Goal: Navigation & Orientation: Find specific page/section

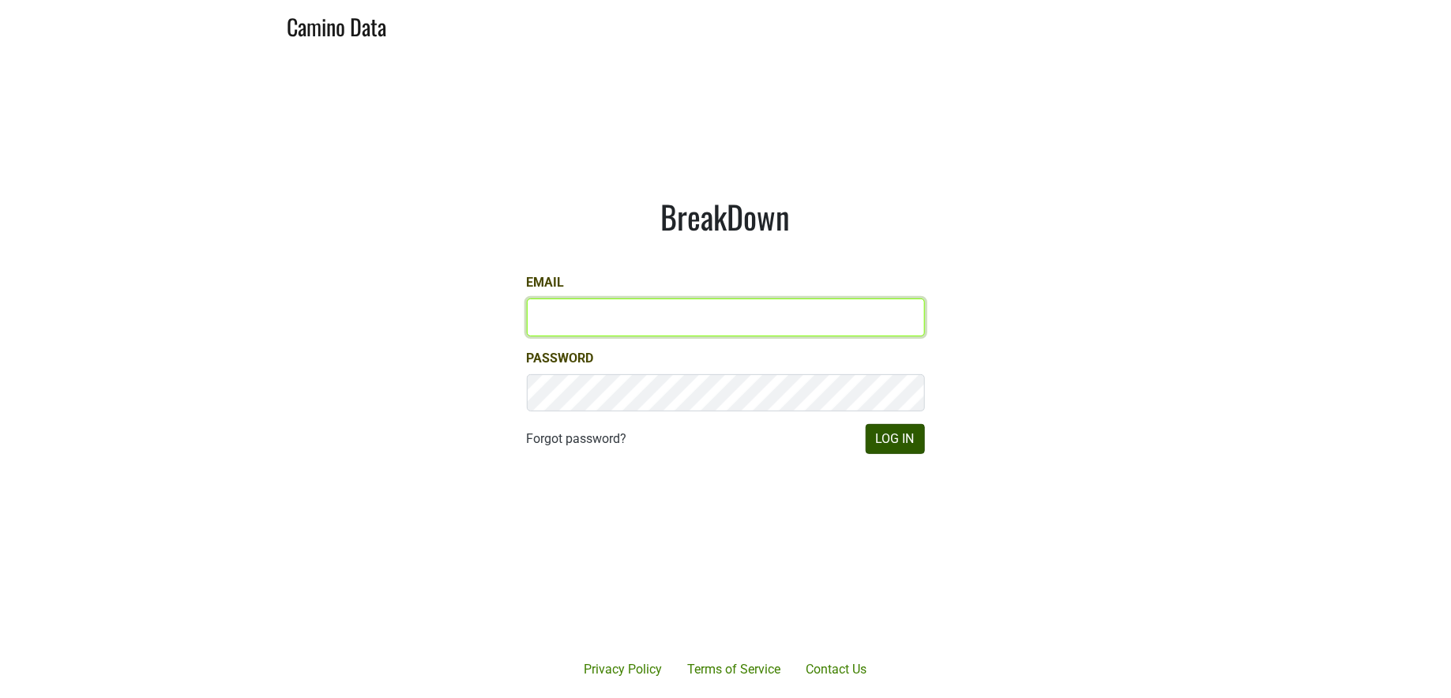
type input "jill@matthiasson.com"
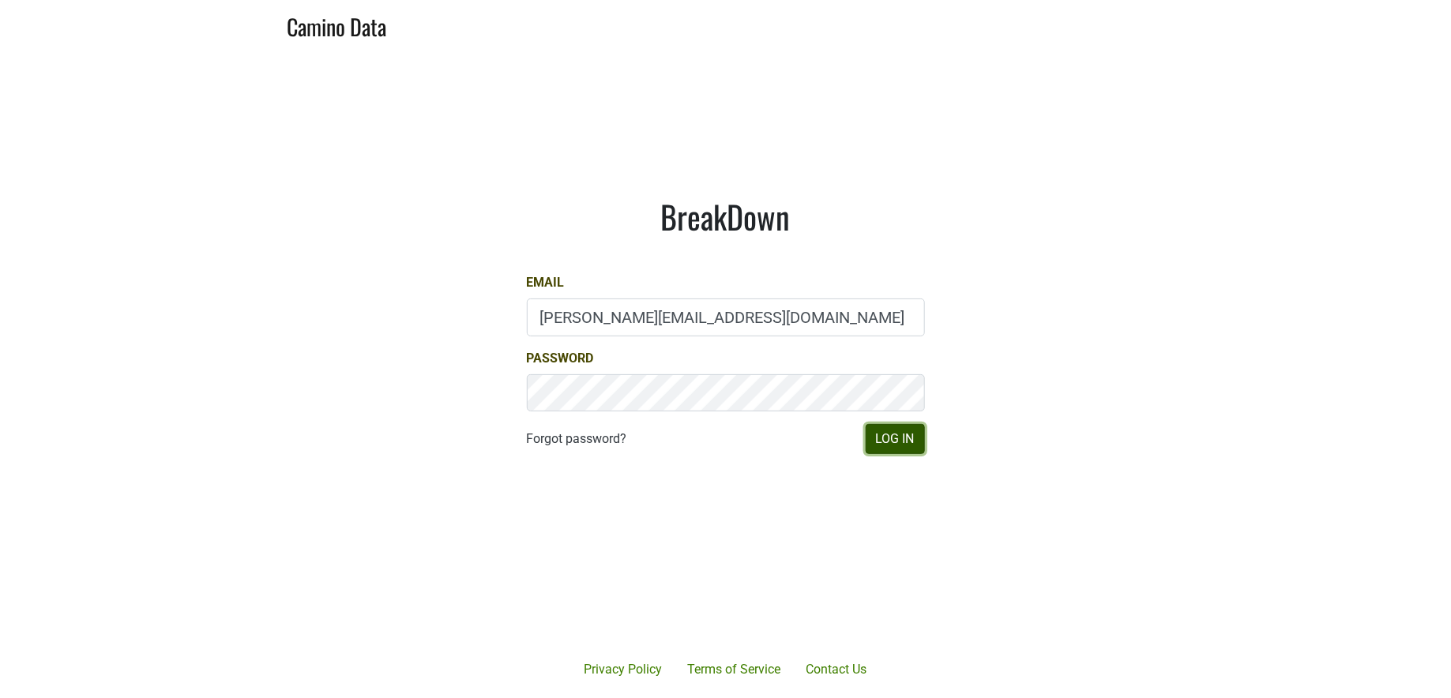
click at [869, 438] on button "Log In" at bounding box center [895, 439] width 59 height 30
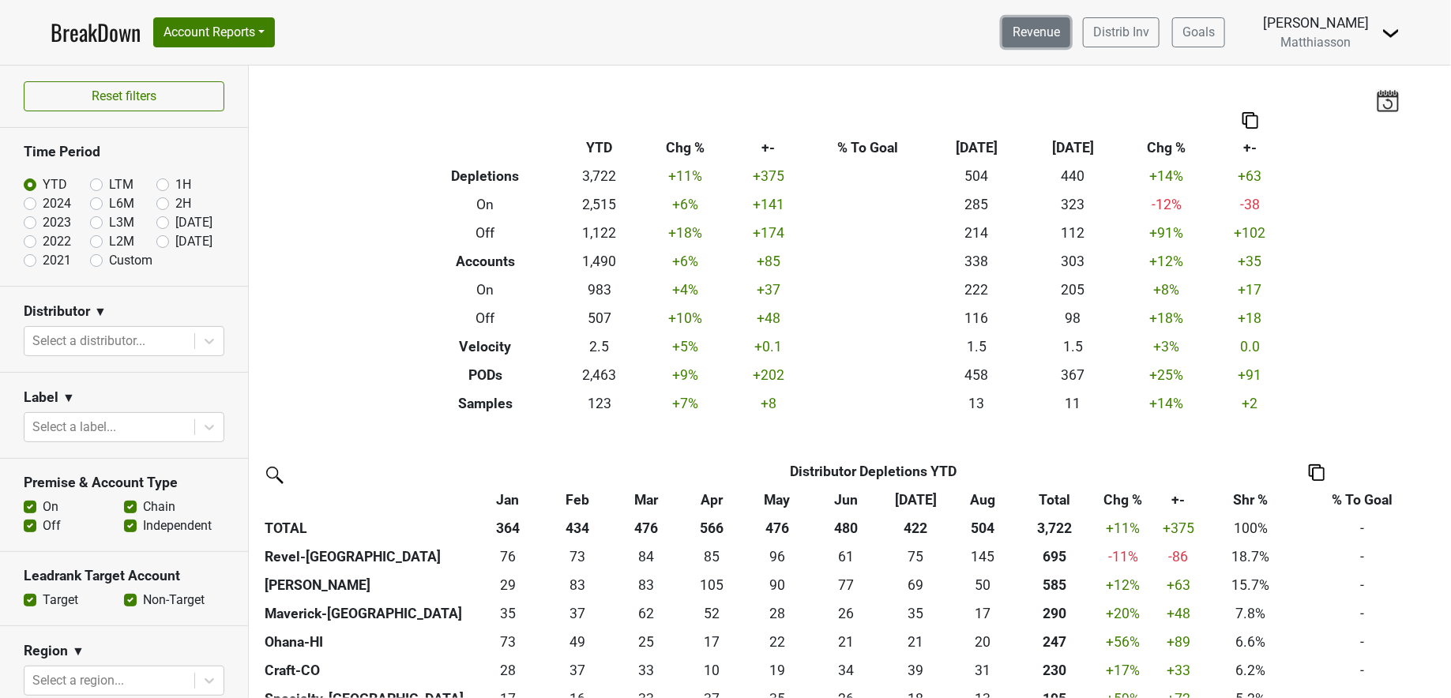
click at [1027, 36] on link "Revenue" at bounding box center [1036, 32] width 68 height 30
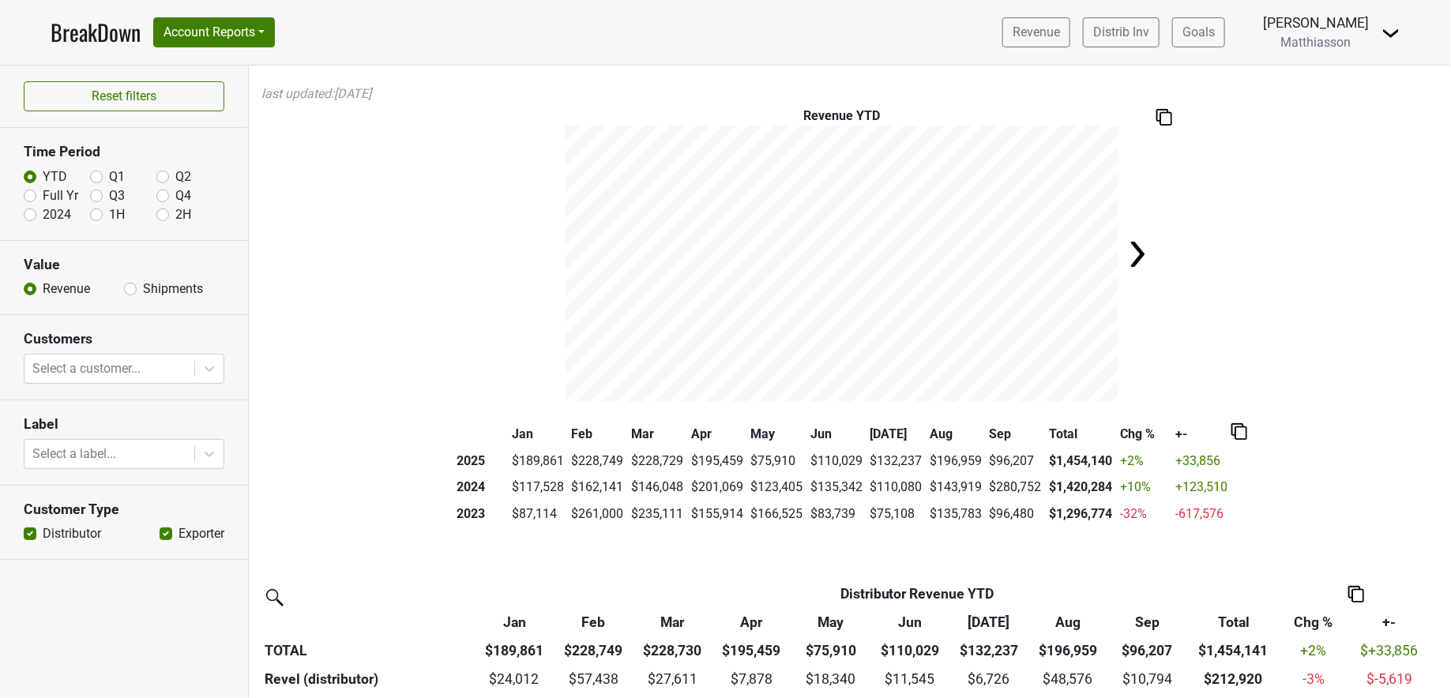
click at [1131, 256] on img at bounding box center [1138, 255] width 32 height 32
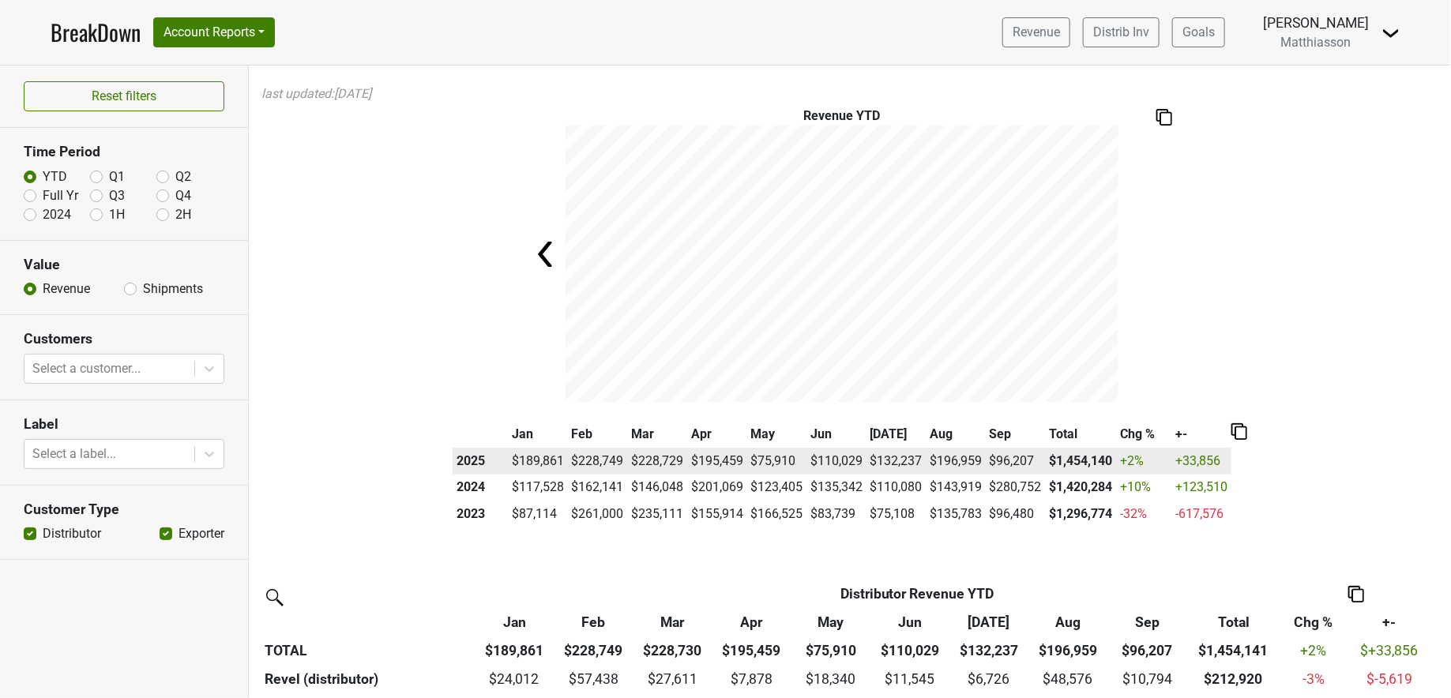
scroll to position [14, 0]
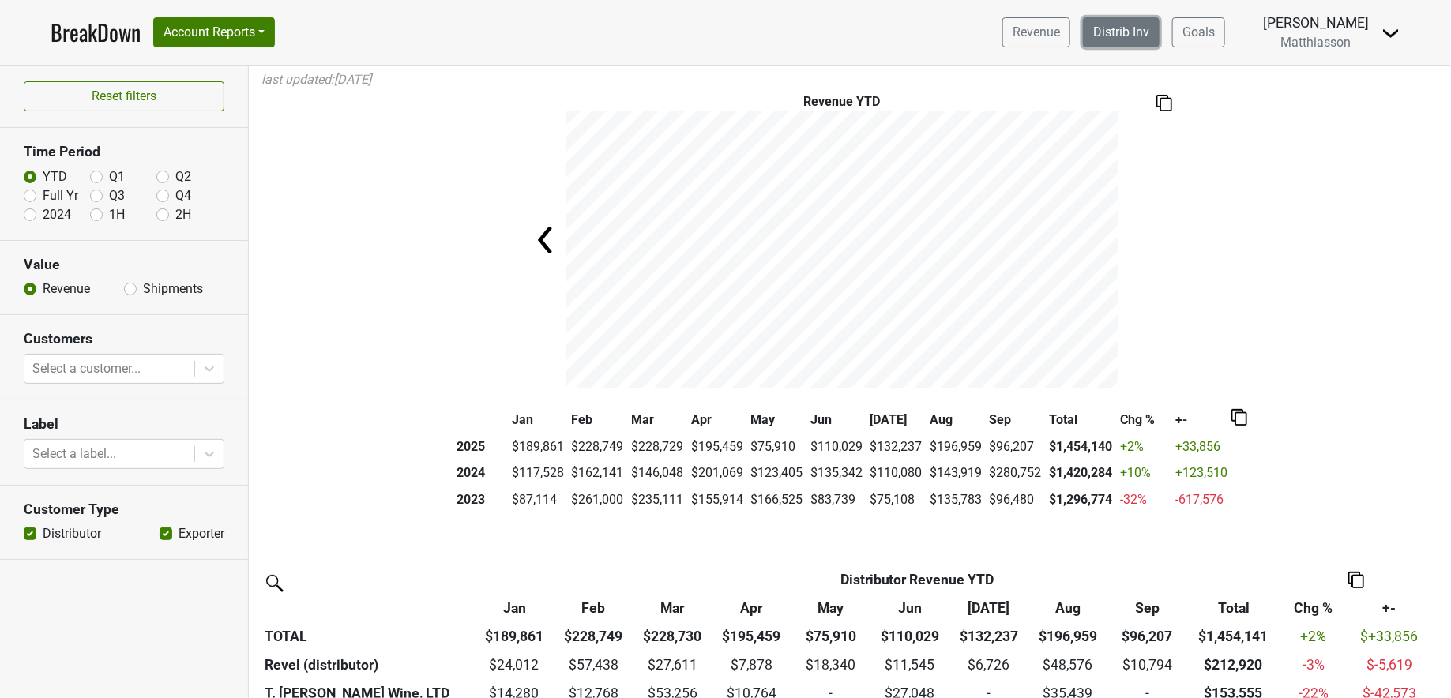
click at [1118, 42] on link "Distrib Inv" at bounding box center [1121, 32] width 77 height 30
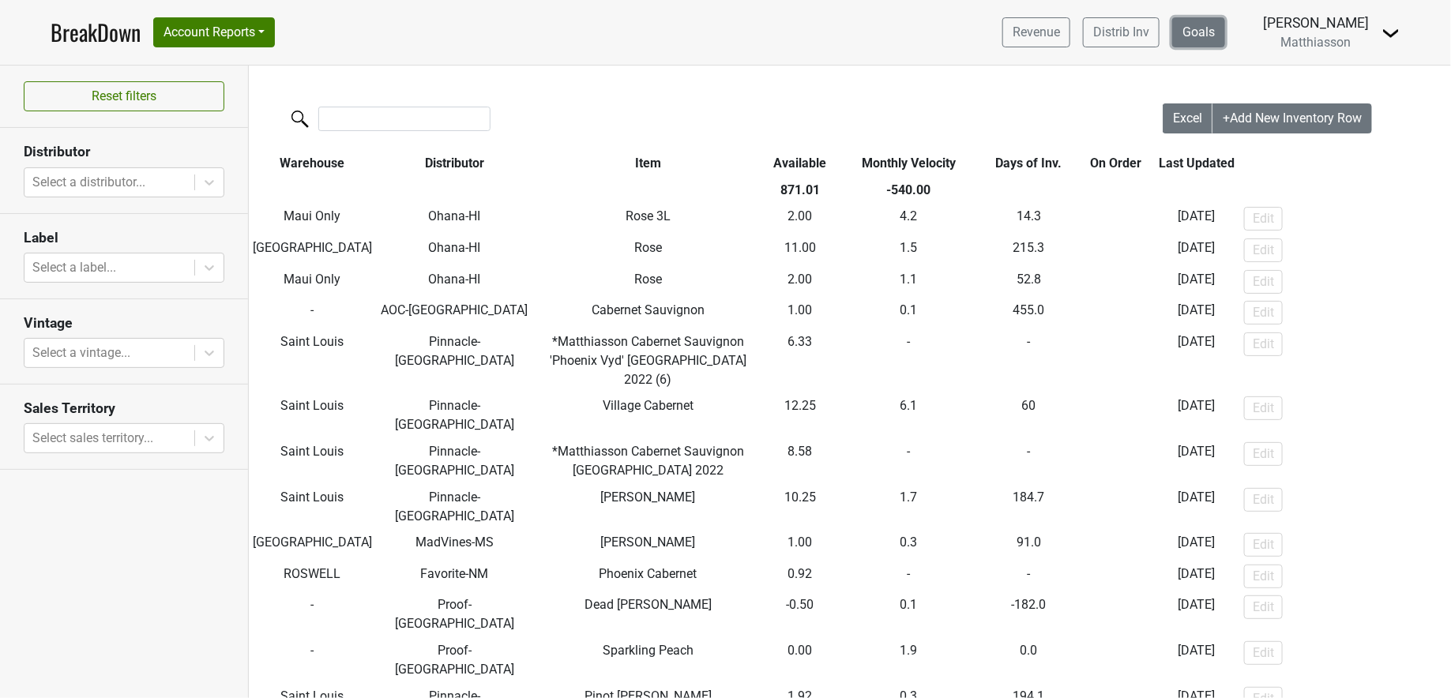
click at [1196, 29] on link "Goals" at bounding box center [1198, 32] width 53 height 30
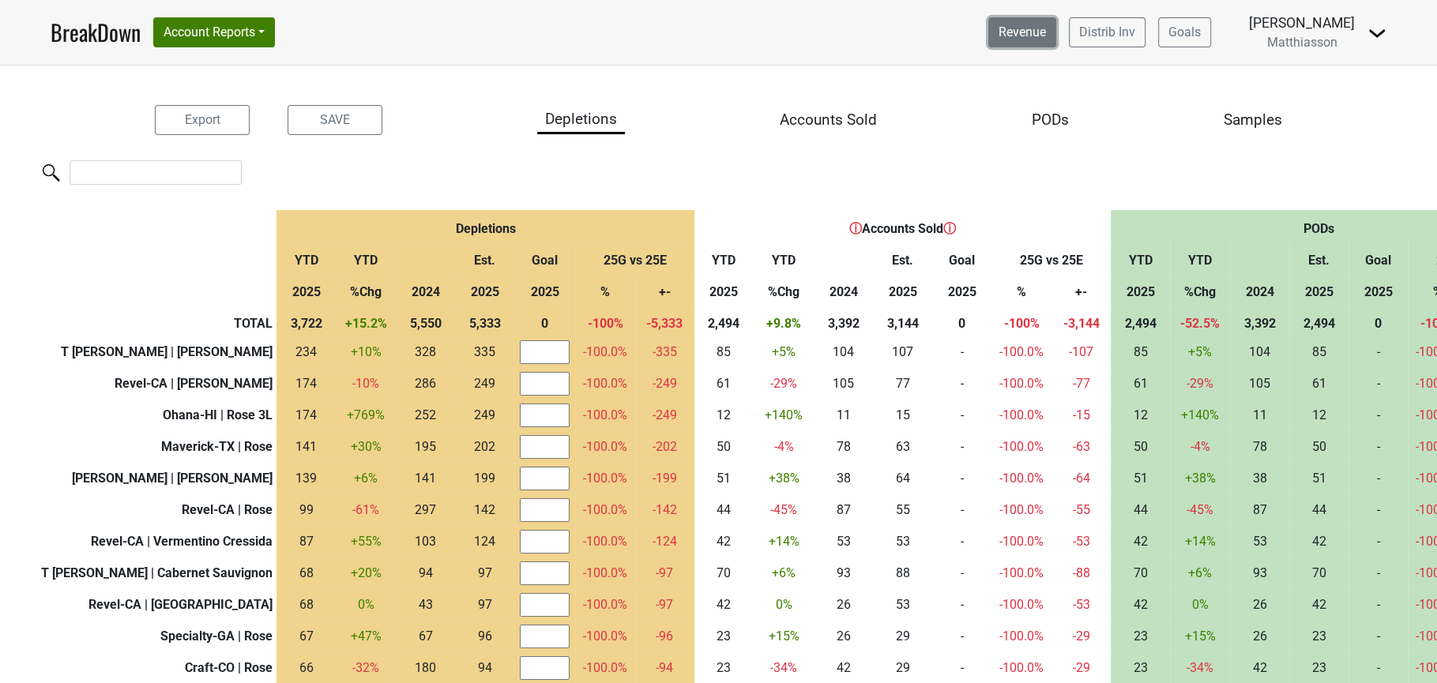
click at [1042, 31] on link "Revenue" at bounding box center [1022, 32] width 68 height 30
